Goal: Task Accomplishment & Management: Manage account settings

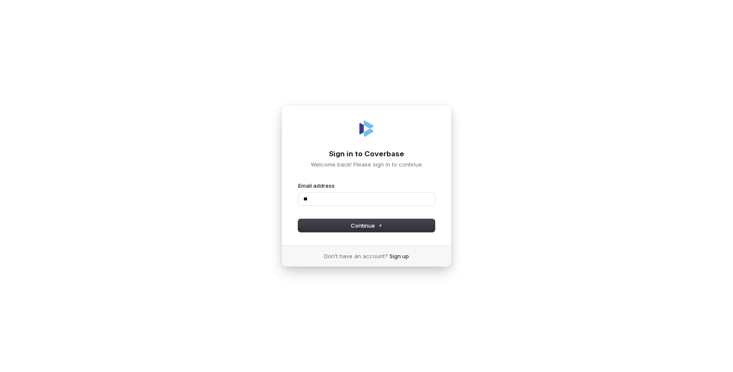
type input "*"
click at [359, 219] on button "Continue" at bounding box center [366, 225] width 137 height 13
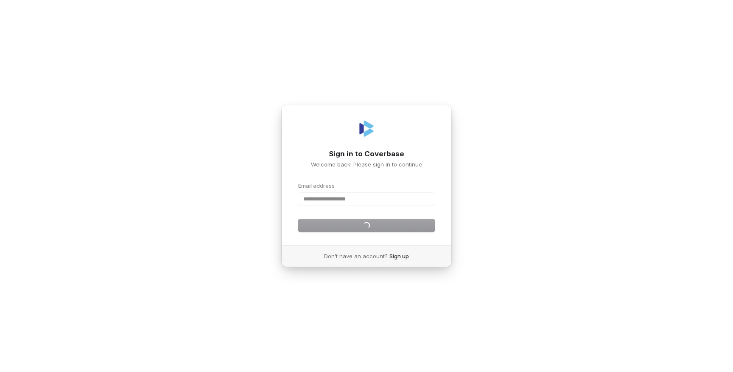
type input "**********"
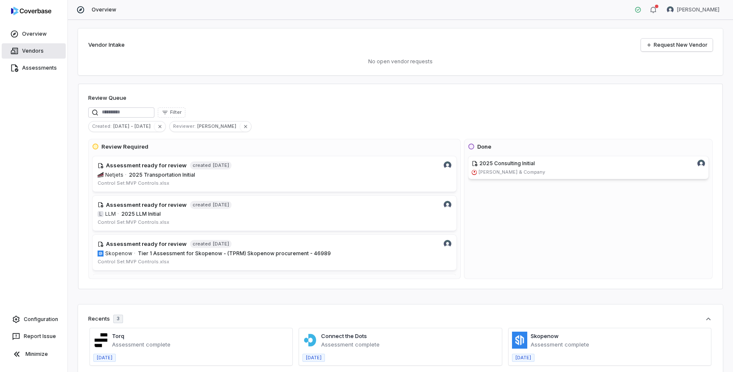
click at [35, 55] on link "Vendors" at bounding box center [34, 50] width 64 height 15
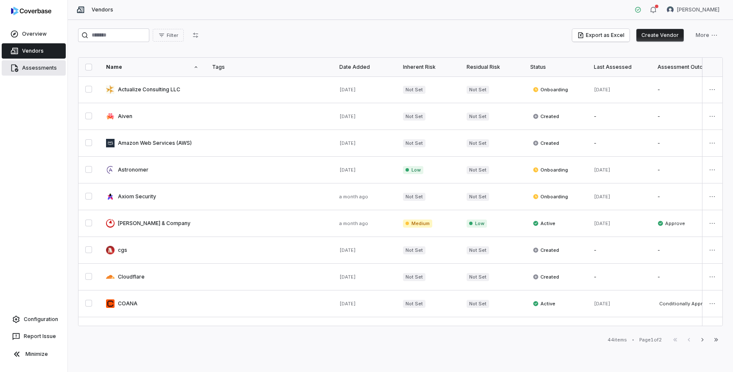
click at [25, 64] on link "Assessments" at bounding box center [34, 67] width 64 height 15
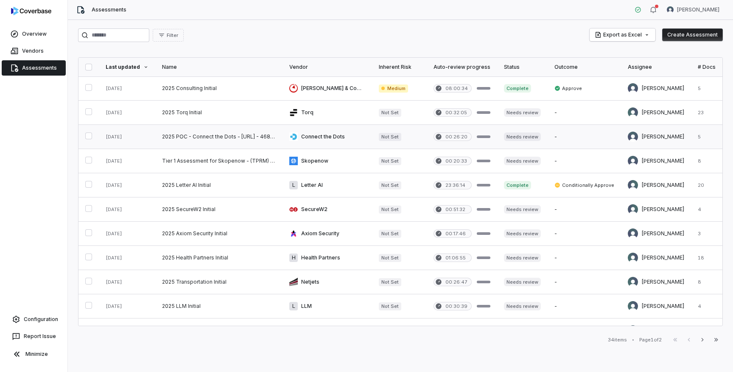
click at [193, 137] on link at bounding box center [218, 137] width 127 height 24
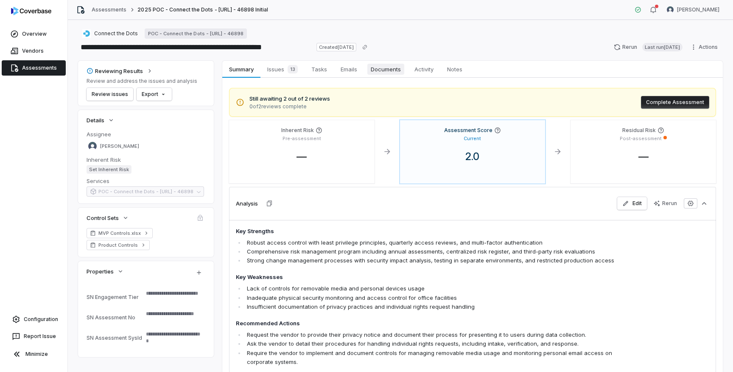
click at [383, 65] on span "Documents" at bounding box center [385, 69] width 37 height 11
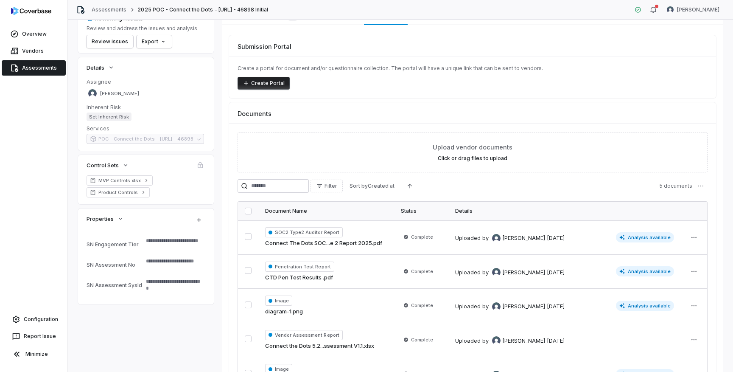
scroll to position [55, 0]
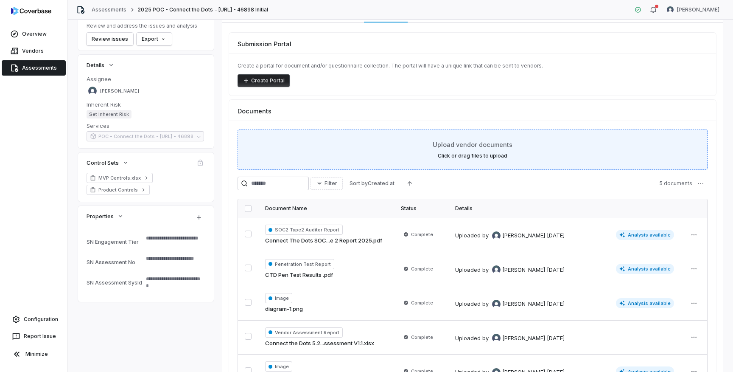
click at [455, 142] on span "Upload vendor documents" at bounding box center [473, 144] width 80 height 9
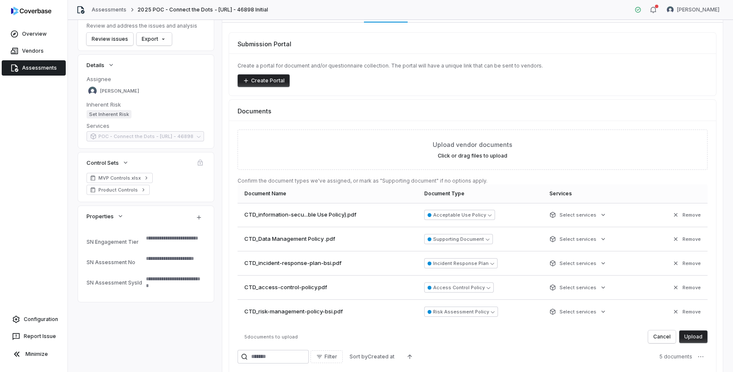
click at [701, 334] on button "Upload" at bounding box center [693, 336] width 28 height 13
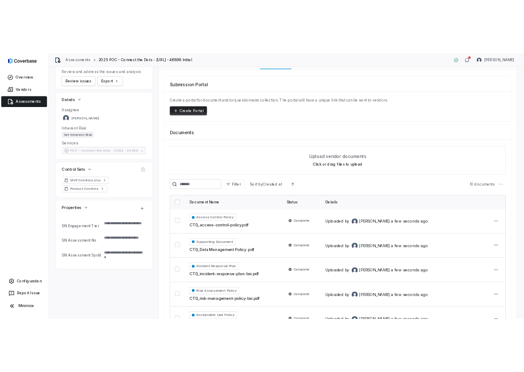
scroll to position [0, 0]
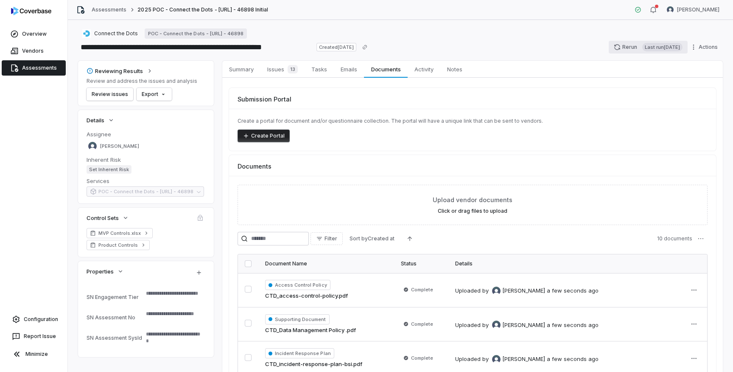
click at [620, 51] on button "Rerun Last run [DATE]" at bounding box center [648, 47] width 79 height 13
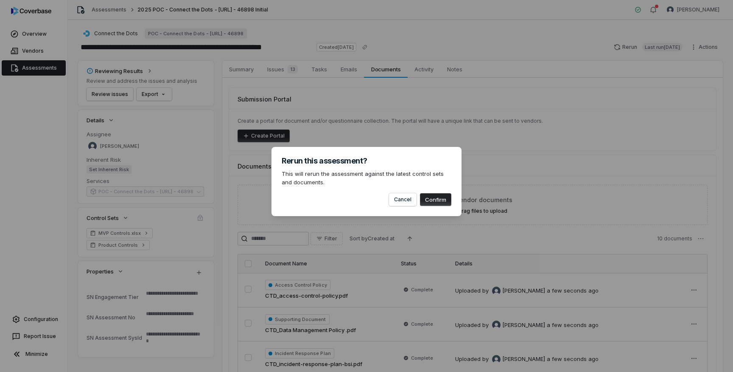
click at [433, 200] on button "Confirm" at bounding box center [435, 199] width 31 height 13
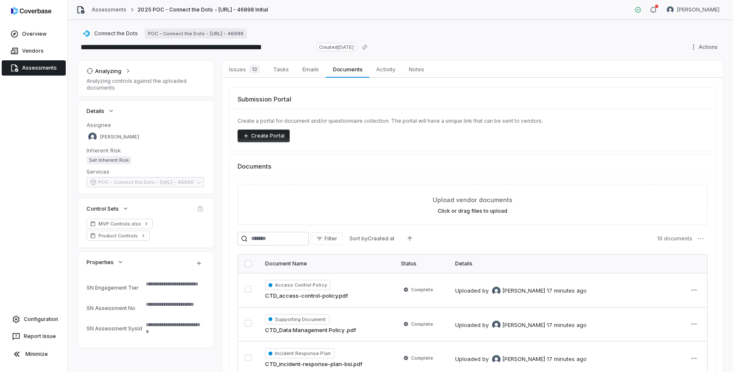
type textarea "*"
